Goal: Task Accomplishment & Management: Manage account settings

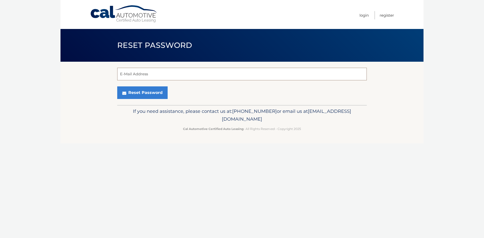
click at [145, 75] on input "E-Mail Address" at bounding box center [241, 74] width 249 height 13
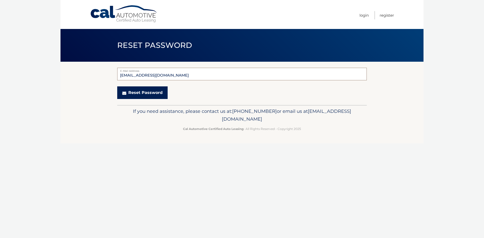
type input "[EMAIL_ADDRESS][DOMAIN_NAME]"
click at [142, 95] on button "Reset Password" at bounding box center [142, 92] width 50 height 13
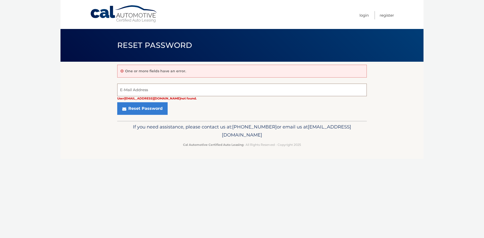
click at [156, 93] on input "E-Mail Address" at bounding box center [241, 90] width 249 height 13
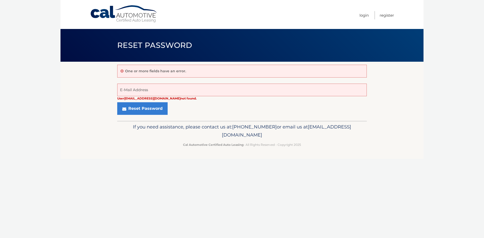
click at [137, 12] on link "Cal Automotive" at bounding box center [124, 14] width 68 height 18
